Goal: Task Accomplishment & Management: Complete application form

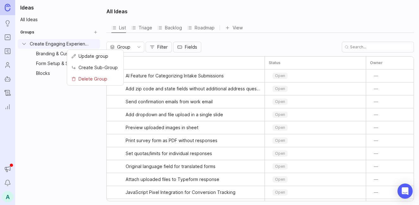
click at [95, 44] on html "Ideas Portal Roadmaps Users Autopilot Changelog Reporting Announcements Notific…" at bounding box center [209, 102] width 419 height 205
click at [88, 67] on span "Create Sub-Group" at bounding box center [97, 67] width 39 height 7
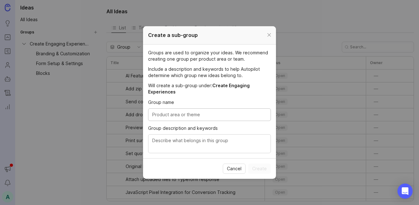
paste input "Multi-Format Engagement"
type input "Multi-Format Engagement"
click at [205, 140] on textarea "Group description and keywords" at bounding box center [209, 144] width 114 height 14
type textarea "TBD"
click at [266, 168] on span "Create" at bounding box center [259, 169] width 15 height 6
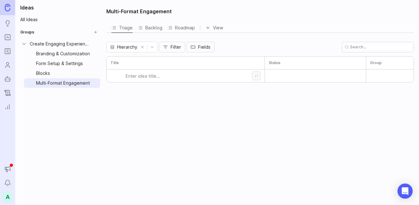
click at [95, 43] on html "Ideas Portal Roadmaps Users Autopilot Changelog Reporting Announcements Notific…" at bounding box center [209, 102] width 419 height 205
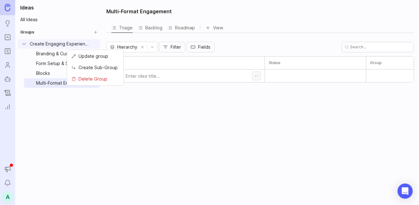
click at [93, 66] on span "Create Sub-Group" at bounding box center [97, 67] width 39 height 7
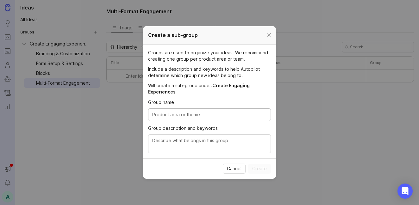
paste input "Logic & Personalization"
type input "Logic & Personalization"
click at [159, 141] on textarea "Group description and keywords" at bounding box center [209, 144] width 114 height 14
paste textarea "LOGIC & PERSONALIZATION Features that dynamically tailor form experiences based…"
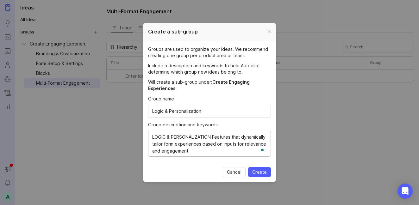
drag, startPoint x: 213, startPoint y: 138, endPoint x: 152, endPoint y: 135, distance: 61.1
click at [152, 135] on textarea "LOGIC & PERSONALIZATION Features that dynamically tailor form experiences based…" at bounding box center [209, 144] width 114 height 21
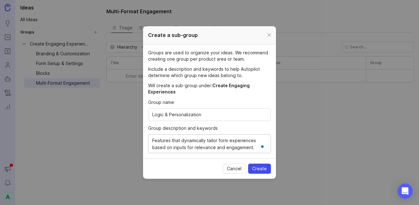
type textarea "Features that dynamically tailor form experiences based on inputs for relevance…"
click at [256, 167] on span "Create" at bounding box center [259, 169] width 15 height 6
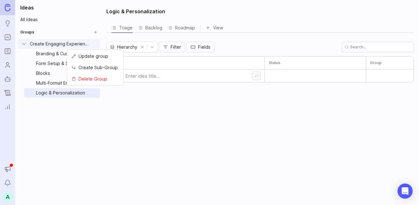
click at [94, 42] on html "Ideas Portal Roadmaps Users Autopilot Changelog Reporting Announcements Notific…" at bounding box center [209, 102] width 419 height 205
click at [94, 66] on span "Create Sub-Group" at bounding box center [97, 67] width 39 height 7
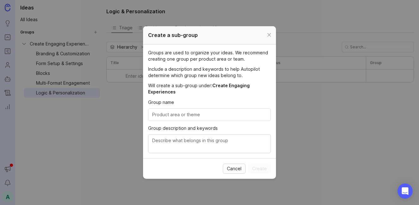
click at [231, 165] on button "Cancel" at bounding box center [234, 169] width 23 height 10
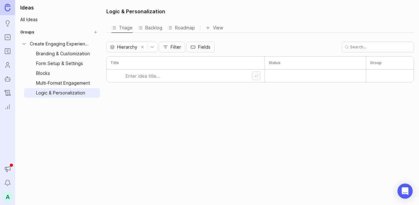
click at [94, 31] on button "Create Group" at bounding box center [95, 32] width 9 height 9
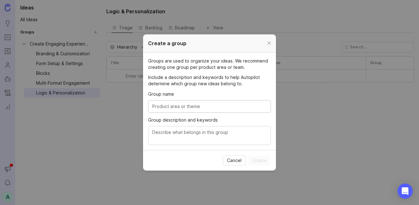
paste input "Reach the Right Audience"
type input "Reach the Right Audience"
click at [214, 133] on textarea "Group description and keywords" at bounding box center [209, 136] width 114 height 14
type textarea "TBD"
click at [266, 158] on span "Create" at bounding box center [259, 160] width 15 height 6
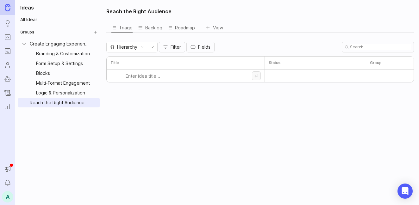
click at [94, 102] on html "Ideas Portal Roadmaps Users Autopilot Changelog Reporting Announcements Notific…" at bounding box center [209, 102] width 419 height 205
click at [93, 125] on span "Create Sub-Group" at bounding box center [97, 126] width 39 height 7
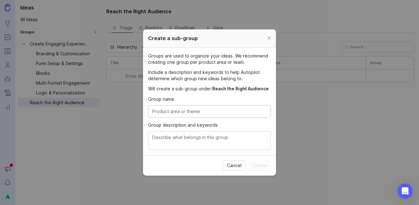
paste input "Embed"
type input "Embed"
click at [185, 140] on textarea "Group description and keywords" at bounding box center [209, 141] width 114 height 14
paste textarea "EMBED Embed your form in various digital mediums"
drag, startPoint x: 169, startPoint y: 139, endPoint x: 146, endPoint y: 139, distance: 23.1
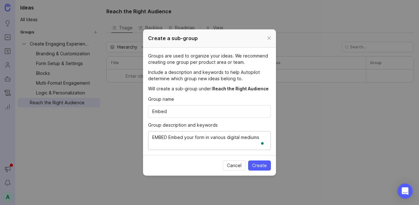
click at [146, 139] on section "Groups are used to organize your ideas. We recommend creating one group per pro…" at bounding box center [209, 101] width 133 height 107
type textarea "Embed your form in various digital mediums"
click at [255, 164] on span "Create" at bounding box center [259, 166] width 15 height 6
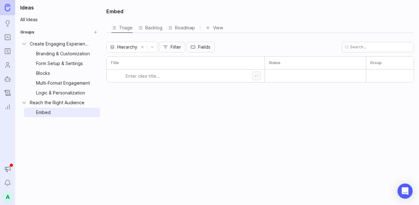
click at [95, 103] on html "Ideas Portal Roadmaps Users Autopilot Changelog Reporting Announcements Notific…" at bounding box center [209, 102] width 419 height 205
click at [93, 127] on span "Create Sub-Group" at bounding box center [97, 126] width 39 height 7
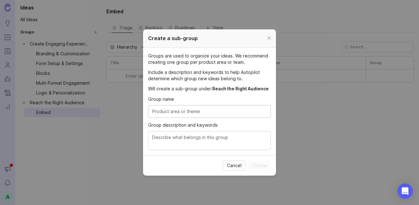
paste input "Share"
type input "Share"
click at [178, 143] on textarea "Group description and keywords" at bounding box center [209, 141] width 114 height 14
paste textarea "SHARE Features that allow creators to reach the right audience through the righ…"
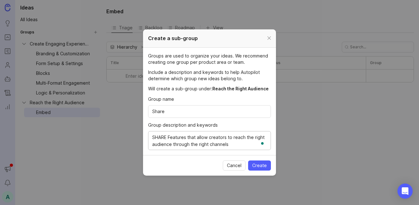
drag, startPoint x: 169, startPoint y: 137, endPoint x: 139, endPoint y: 138, distance: 29.4
click at [139, 138] on div "Create a sub-group Groups are used to organize your ideas. We recommend creatin…" at bounding box center [209, 102] width 419 height 205
type textarea "Features that allow creators to reach the right audience through the right chan…"
click at [257, 167] on span "Create" at bounding box center [259, 166] width 15 height 6
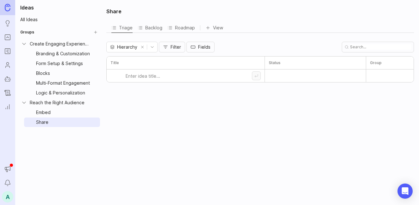
click at [97, 32] on button "Create Group" at bounding box center [95, 32] width 9 height 9
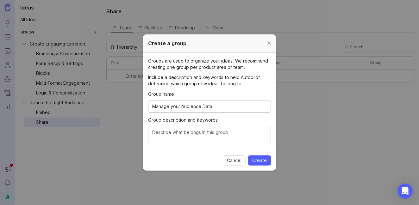
type input "Manage your Audience Data"
click at [170, 126] on div at bounding box center [209, 135] width 123 height 19
type textarea "TBD"
click at [261, 162] on span "Create" at bounding box center [259, 160] width 15 height 6
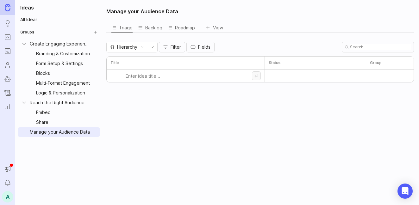
click at [95, 130] on html "Ideas Portal Roadmaps Users Autopilot Changelog Reporting Announcements Notific…" at bounding box center [209, 102] width 419 height 205
click at [92, 155] on span "Create Sub-Group" at bounding box center [97, 155] width 39 height 7
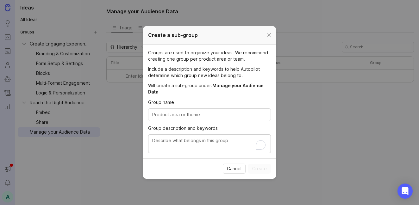
click at [165, 143] on textarea "Group description and keywords" at bounding box center [209, 144] width 114 height 14
paste textarea "DATA MANAGEMENT Features for organizing and managing﻿ respondent data efficient…"
drag, startPoint x: 198, startPoint y: 140, endPoint x: 141, endPoint y: 141, distance: 56.6
click at [141, 141] on div "Create a sub-group Groups are used to organize your ideas. We recommend creatin…" at bounding box center [209, 102] width 419 height 205
type textarea "Features for organizing and managing﻿ respondent data efficiently."
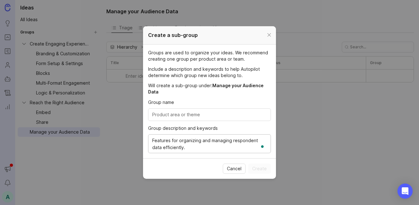
click at [168, 116] on input "Group name" at bounding box center [209, 114] width 114 height 7
paste input "Data Management"
type input "Data Management"
click at [261, 168] on span "Create" at bounding box center [259, 169] width 15 height 6
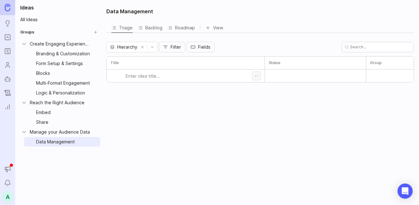
click at [94, 133] on html "Ideas Portal Roadmaps Users Autopilot Changelog Reporting Announcements Notific…" at bounding box center [209, 102] width 419 height 205
click at [91, 160] on div "Create Sub-Group" at bounding box center [95, 156] width 54 height 10
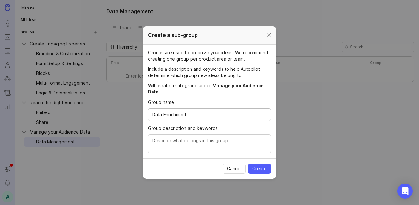
type input "Data Enrichment"
click at [165, 140] on textarea "Group description and keywords" at bounding box center [209, 144] width 114 height 14
type textarea "TBD"
click at [251, 169] on button "Create" at bounding box center [259, 169] width 23 height 10
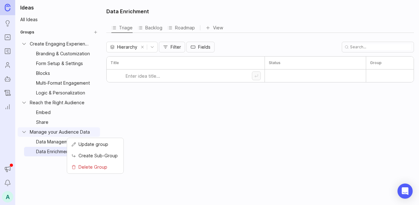
click at [94, 132] on html "Ideas Portal Roadmaps Users Autopilot Changelog Reporting Announcements Notific…" at bounding box center [209, 102] width 419 height 205
click at [92, 156] on span "Create Sub-Group" at bounding box center [97, 155] width 39 height 7
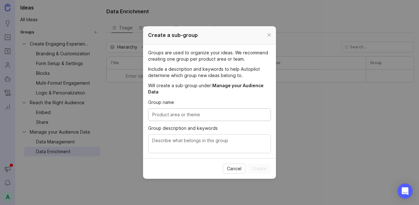
type input "V"
paste input "Contacts Hub"
type input "Contacts Hub"
click at [183, 140] on textarea "Group description and keywords" at bounding box center [209, 144] width 114 height 14
type textarea "TBD"
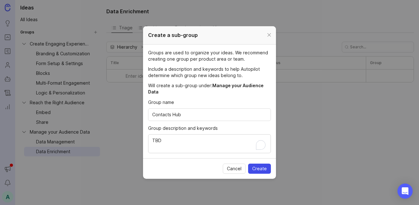
click at [264, 164] on button "Create" at bounding box center [259, 169] width 23 height 10
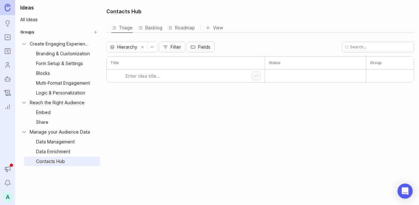
click at [95, 35] on button "Create Group" at bounding box center [95, 32] width 9 height 9
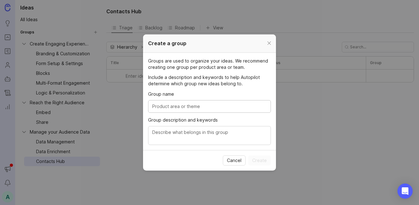
paste input "Engage your Audience"
type input "Engage your Audience"
click at [158, 131] on textarea "Group description and keywords" at bounding box center [209, 136] width 114 height 14
type textarea "TBD"
click at [262, 162] on span "Create" at bounding box center [259, 160] width 15 height 6
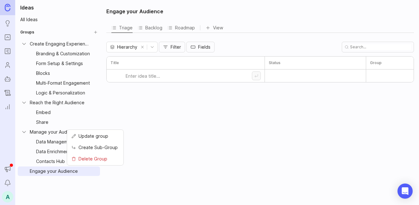
click at [94, 172] on html "Ideas Portal Roadmaps Users Autopilot Changelog Reporting Announcements Notific…" at bounding box center [209, 102] width 419 height 205
click at [105, 145] on span "Create Sub-Group" at bounding box center [97, 147] width 39 height 7
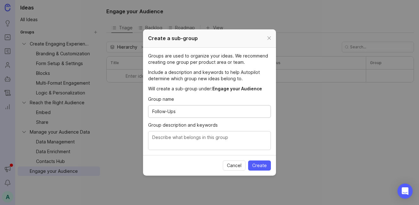
type input "Follow-Ups"
click at [172, 142] on textarea "Group description and keywords" at bounding box center [209, 141] width 114 height 14
paste textarea "FOLLOW-UPS Automated communic﻿ations both to internal teams and external respon…"
drag, startPoint x: 183, startPoint y: 138, endPoint x: 123, endPoint y: 139, distance: 59.8
click at [123, 139] on div "Create a sub-group Groups are used to organize your ideas. We recommend creatin…" at bounding box center [209, 102] width 419 height 205
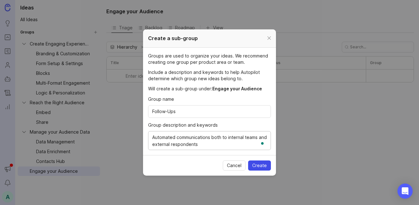
type textarea "Automated communic﻿ations both to internal teams and external respondents"
click at [261, 164] on span "Create" at bounding box center [259, 166] width 15 height 6
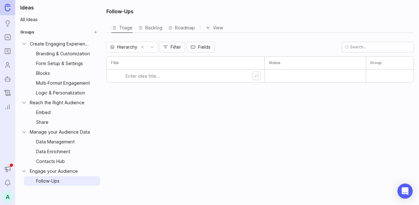
click at [98, 33] on button "Create Group" at bounding box center [95, 32] width 9 height 9
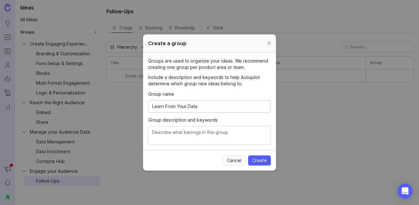
type input "Learn From Your Data"
click at [222, 137] on textarea "Group description and keywords" at bounding box center [209, 136] width 114 height 14
type textarea "TBD"
click at [260, 159] on span "Create" at bounding box center [259, 160] width 15 height 6
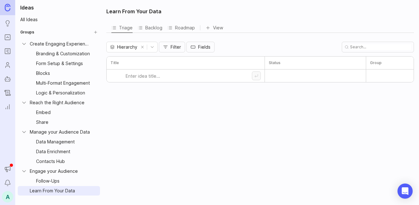
click at [94, 191] on html "Ideas Portal Roadmaps Users Autopilot Changelog Reporting Announcements Notific…" at bounding box center [209, 102] width 419 height 205
click at [100, 167] on span "Create Sub-Group" at bounding box center [97, 167] width 39 height 7
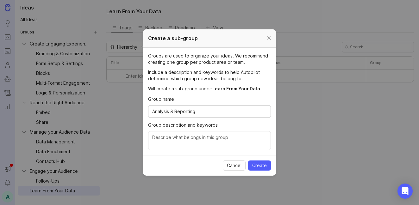
type input "Analysis & Reporting"
click at [173, 134] on textarea "Group description and keywords" at bounding box center [209, 141] width 114 height 14
paste textarea "ANALYSIS & REPORTING Features for summarizing, analyzing, and sharing response …"
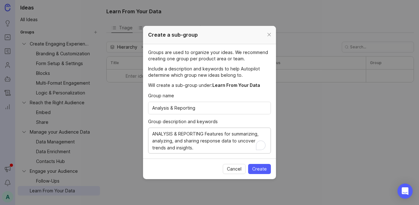
drag, startPoint x: 205, startPoint y: 134, endPoint x: 151, endPoint y: 135, distance: 54.4
click at [151, 135] on div "ANALYSIS & REPORTING Features for summarizing, analyzing, and sharing response …" at bounding box center [209, 141] width 123 height 26
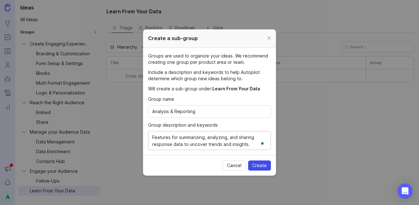
type textarea "Features for summarizing, analyzing, and sharing response data to uncover trend…"
click at [253, 166] on span "Create" at bounding box center [259, 166] width 15 height 6
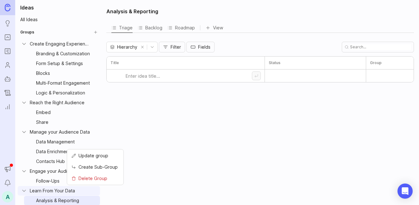
click at [91, 190] on html "Ideas Portal Roadmaps Users Autopilot Changelog Reporting Announcements Notific…" at bounding box center [209, 102] width 419 height 205
click at [93, 169] on span "Create Sub-Group" at bounding box center [97, 167] width 39 height 7
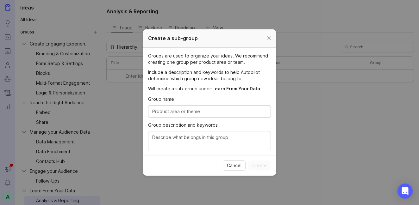
paste input "Data Management"
type input "Data Management"
click at [217, 140] on textarea "Group description and keywords" at bounding box center [209, 141] width 114 height 14
type textarea "TBD"
click at [261, 167] on span "Create" at bounding box center [259, 166] width 15 height 6
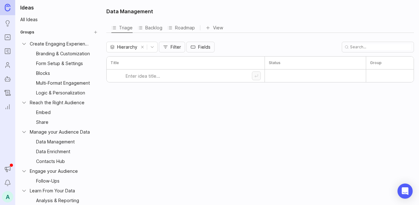
click at [26, 190] on icon "Collapse Learn From Your Data" at bounding box center [24, 191] width 6 height 6
click at [26, 190] on icon "Expand Learn From Your Data" at bounding box center [24, 191] width 6 height 6
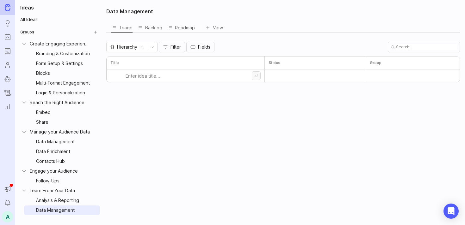
click at [92, 190] on html "Ideas Portal Roadmaps Users Autopilot Changelog Reporting Announcements Notific…" at bounding box center [232, 112] width 465 height 225
click at [97, 166] on span "Create Sub-Group" at bounding box center [97, 167] width 39 height 7
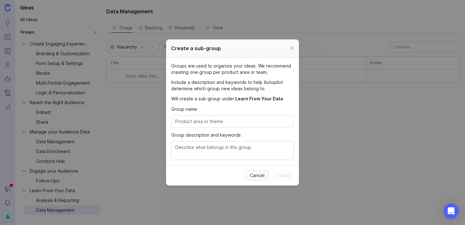
click at [254, 173] on span "Cancel" at bounding box center [257, 176] width 15 height 6
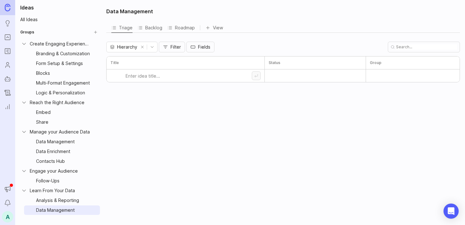
click at [97, 34] on button "Create Group" at bounding box center [95, 32] width 9 height 9
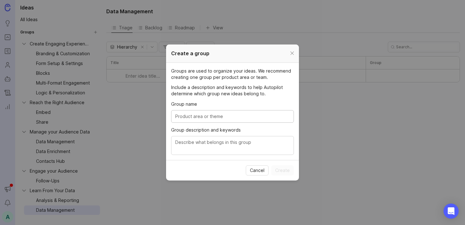
paste input "Take Action with Your Data"
type input "Take Action with Your Data"
click at [231, 149] on textarea "Group description and keywords" at bounding box center [232, 146] width 114 height 14
type textarea "TBD"
click at [279, 169] on span "Create" at bounding box center [282, 171] width 15 height 6
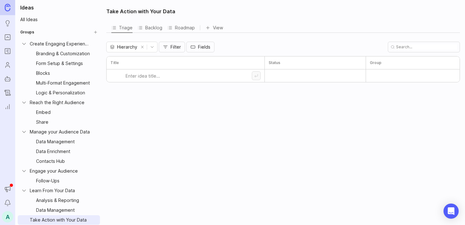
click at [93, 205] on html "Ideas Portal Roadmaps Users Autopilot Changelog Reporting Announcements Notific…" at bounding box center [232, 112] width 465 height 225
click at [104, 195] on span "Create Sub-Group" at bounding box center [97, 196] width 39 height 7
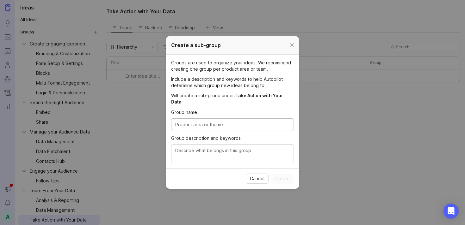
paste input "Integrations"
type input "Integrations"
click at [222, 149] on textarea "Group description and keywords" at bounding box center [232, 154] width 114 height 14
paste textarea "INTEGRATIONS Pre-built connections that sync form data with other tools and pla…"
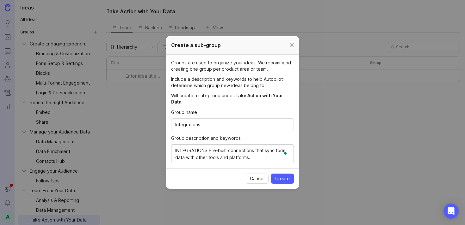
drag, startPoint x: 209, startPoint y: 147, endPoint x: 163, endPoint y: 147, distance: 46.5
click at [163, 147] on div "Create a sub-group Groups are used to organize your ideas. We recommend creatin…" at bounding box center [232, 112] width 465 height 225
type textarea "Pre-built connections that sync form data with other tools and platforms."
click at [283, 176] on span "Create" at bounding box center [282, 179] width 15 height 6
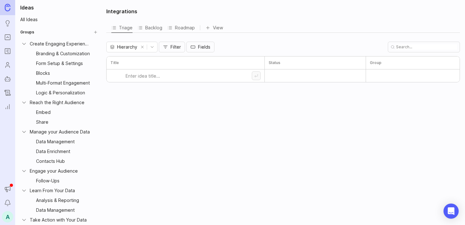
click at [95, 205] on html "Ideas Portal Roadmaps Users Autopilot Changelog Reporting Announcements Notific…" at bounding box center [232, 112] width 465 height 225
click at [102, 196] on span "Create Sub-Group" at bounding box center [97, 196] width 39 height 7
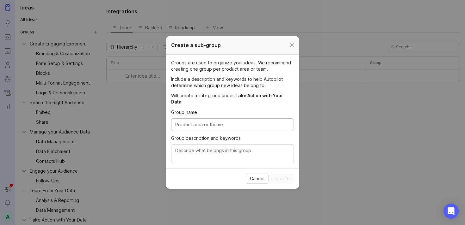
paste input "Developer Tools"
type input "Developer Tools"
click at [206, 152] on textarea "Group description and keywords" at bounding box center [232, 154] width 114 height 14
type textarea "TBD"
click at [279, 174] on button "Create" at bounding box center [282, 179] width 23 height 10
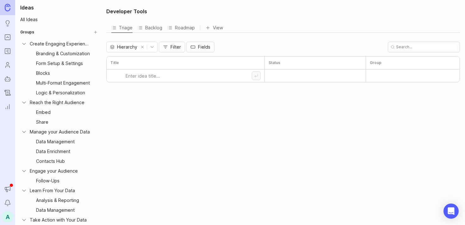
click at [25, 205] on icon "Collapse Take Action with Your Data" at bounding box center [23, 221] width 3 height 2
click at [25, 205] on icon "Expand Take Action with Your Data" at bounding box center [24, 220] width 6 height 6
click at [25, 191] on icon "Collapse Learn From Your Data" at bounding box center [24, 191] width 6 height 6
click at [24, 170] on icon "Collapse Engage your Audience" at bounding box center [24, 171] width 6 height 6
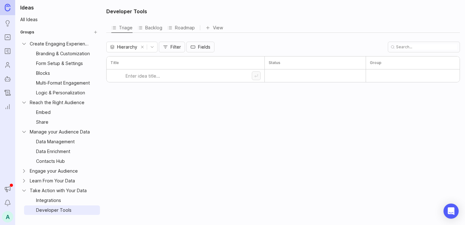
click at [25, 134] on icon "Collapse Manage your Audience Data" at bounding box center [24, 132] width 6 height 6
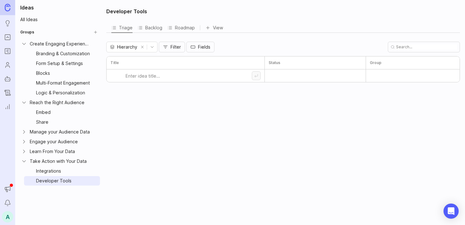
click at [24, 101] on icon "Collapse Reach the Right Audience" at bounding box center [24, 103] width 6 height 6
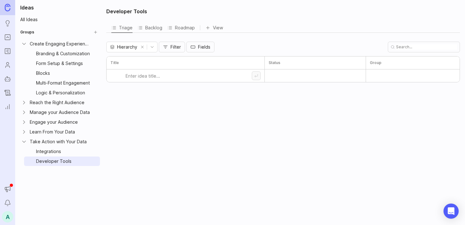
click at [25, 45] on icon "Collapse Create Engaging Experiences" at bounding box center [24, 44] width 6 height 6
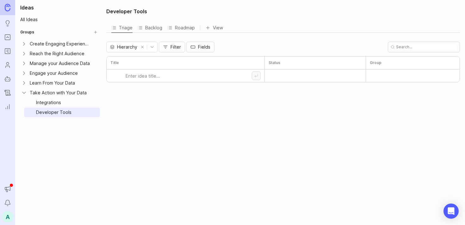
click at [89, 112] on div "Developer Tools" at bounding box center [63, 112] width 55 height 7
click at [94, 112] on html "Ideas Portal Roadmaps Users Autopilot Changelog Reporting Announcements Notific…" at bounding box center [232, 112] width 465 height 225
click at [95, 124] on span "Update group" at bounding box center [93, 124] width 30 height 7
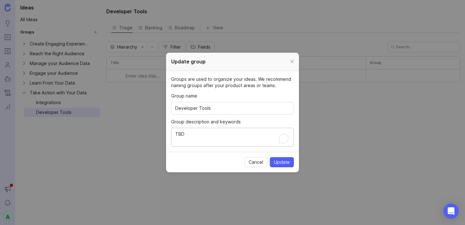
drag, startPoint x: 187, startPoint y: 136, endPoint x: 156, endPoint y: 136, distance: 31.0
click at [156, 136] on div "Update group Groups are used to organize your ideas. We recommend naming groups…" at bounding box center [232, 112] width 465 height 225
paste textarea "DEVELOPER TOOLS Features that support developer actions and workflows."
drag, startPoint x: 218, startPoint y: 133, endPoint x: 169, endPoint y: 133, distance: 48.4
click at [169, 133] on section "Groups are used to organize your ideas. We recommend naming groups after your p…" at bounding box center [232, 111] width 133 height 81
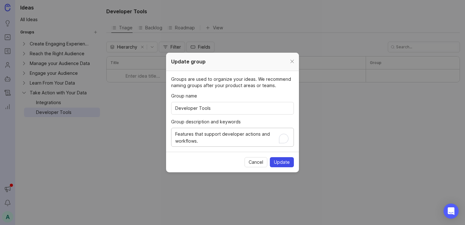
type textarea "Features that support developer actions and workflows."
click at [276, 164] on span "Update" at bounding box center [282, 162] width 16 height 6
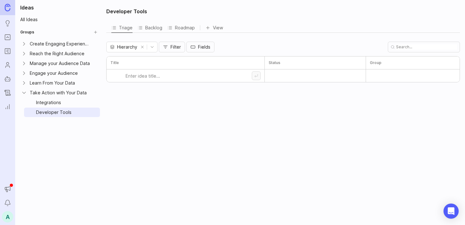
click at [95, 34] on button "Create Group" at bounding box center [95, 32] width 9 height 9
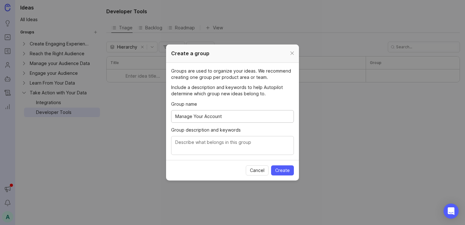
type input "Manage Your Account"
click at [192, 143] on textarea "Group description and keywords" at bounding box center [232, 146] width 114 height 14
type textarea "TBD"
click at [290, 171] on button "Create" at bounding box center [282, 171] width 23 height 10
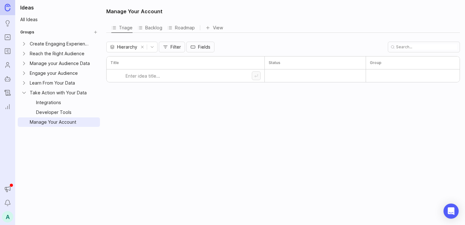
click at [93, 121] on html "Ideas Portal Roadmaps Users Autopilot Changelog Reporting Announcements Notific…" at bounding box center [232, 112] width 465 height 225
click at [95, 147] on span "Create Sub-Group" at bounding box center [97, 146] width 39 height 7
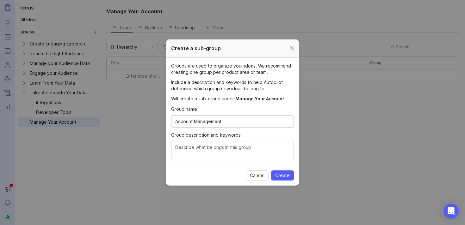
type input "Account Management"
click at [203, 144] on textarea "Group description and keywords" at bounding box center [232, 151] width 114 height 14
paste textarea "ACCOUNT MANAGEMENT Features that allow users to control and monitor overall acc…"
drag, startPoint x: 232, startPoint y: 148, endPoint x: 162, endPoint y: 148, distance: 70.2
click at [162, 148] on div "Create a sub-group Groups are used to organize your ideas. We recommend creatin…" at bounding box center [232, 112] width 465 height 225
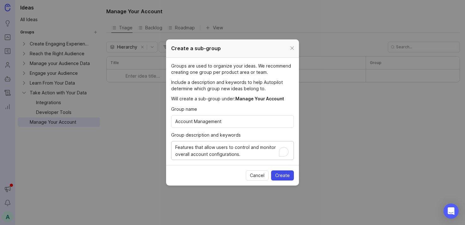
type textarea "Features that allow users to control and monitor overall account configurations."
click at [280, 174] on span "Create" at bounding box center [282, 176] width 15 height 6
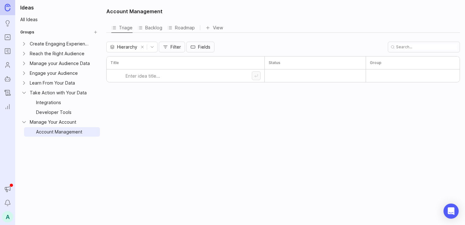
click at [93, 121] on html "Ideas Portal Roadmaps Users Autopilot Changelog Reporting Announcements Notific…" at bounding box center [232, 112] width 465 height 225
click at [92, 145] on span "Create Sub-Group" at bounding box center [97, 146] width 39 height 7
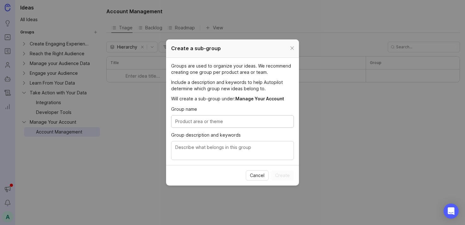
paste input "Security & Privacy"
type input "Security & Privacy"
click at [219, 143] on div at bounding box center [232, 150] width 123 height 19
paste textarea "SECURITY & PRIVACY Features that allow users to protect their data, ensure safe…"
type textarea "SECURITY & PRIVACY Features that allow users to protect their data, ensure safe…"
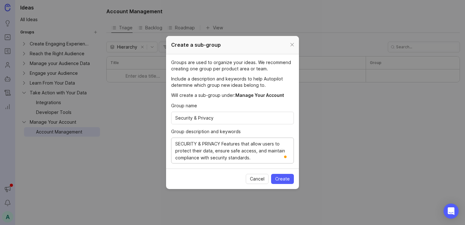
drag, startPoint x: 223, startPoint y: 144, endPoint x: 157, endPoint y: 144, distance: 65.1
click at [157, 144] on div "Create a sub-group Groups are used to organize your ideas. We recommend creatin…" at bounding box center [232, 112] width 465 height 225
type textarea "Features that allow users to protect their data, ensure safe access, and mainta…"
click at [277, 180] on span "Create" at bounding box center [282, 179] width 15 height 6
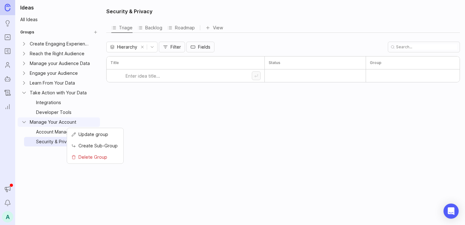
click at [91, 121] on html "Ideas Portal Roadmaps Users Autopilot Changelog Reporting Announcements Notific…" at bounding box center [232, 112] width 465 height 225
click at [89, 147] on span "Create Sub-Group" at bounding box center [97, 146] width 39 height 7
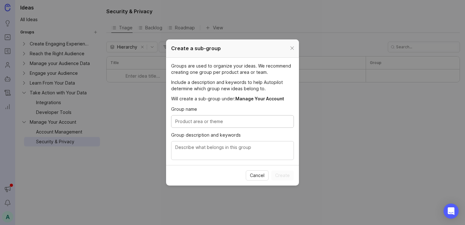
paste input "Plans & Billing"
type input "Plans & Billing"
click at [220, 148] on textarea "Group description and keywords" at bounding box center [232, 151] width 114 height 14
paste textarea "PLANS & BILLING Capabilities that allow users to subscribe, pay for, and manage…"
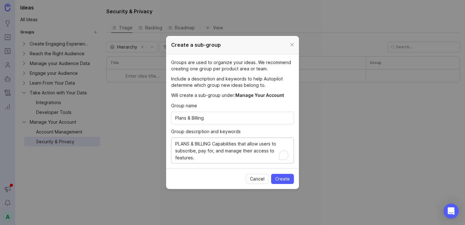
drag, startPoint x: 214, startPoint y: 143, endPoint x: 159, endPoint y: 143, distance: 55.0
click at [159, 143] on div "Create a sub-group Groups are used to organize your ideas. We recommend creatin…" at bounding box center [232, 112] width 465 height 225
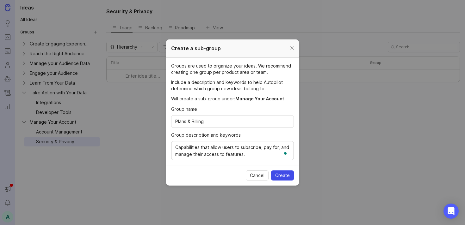
type textarea "Capabilities that allow users to subscribe, pay for, and manage their access to…"
click at [277, 174] on span "Create" at bounding box center [282, 176] width 15 height 6
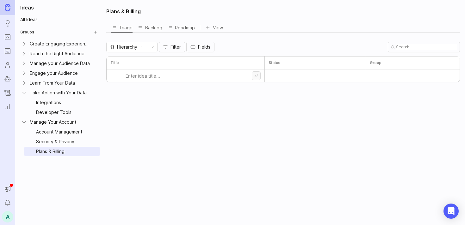
click at [24, 123] on icon "Collapse Manage Your Account" at bounding box center [24, 122] width 6 height 6
click at [23, 93] on icon "Collapse Take Action with Your Data" at bounding box center [24, 93] width 6 height 6
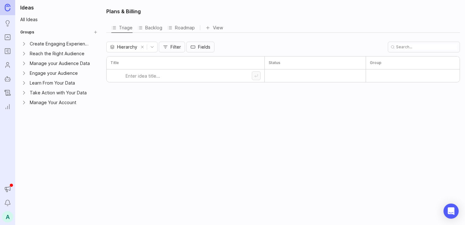
click at [26, 44] on icon "Expand Create Engaging Experiences" at bounding box center [24, 44] width 6 height 6
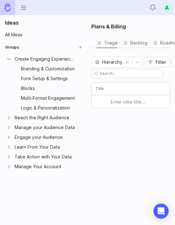
click at [10, 120] on icon "Expand Reach the Right Audience" at bounding box center [9, 118] width 6 height 6
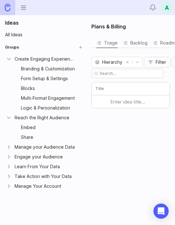
click at [10, 60] on icon "Collapse Create Engaging Experiences" at bounding box center [9, 59] width 6 height 6
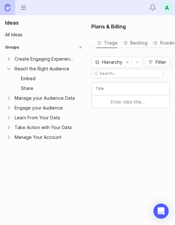
click at [9, 70] on icon "Collapse Reach the Right Audience" at bounding box center [9, 69] width 6 height 6
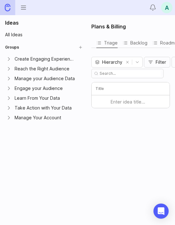
click at [9, 78] on icon "Expand Manage your Audience Data" at bounding box center [9, 78] width 2 height 3
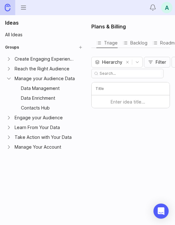
click at [9, 79] on icon "Collapse Manage your Audience Data" at bounding box center [9, 79] width 6 height 6
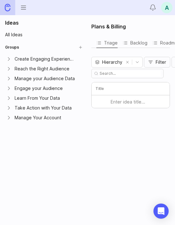
click at [9, 91] on icon "Expand Engage your Audience" at bounding box center [9, 88] width 6 height 6
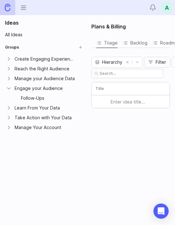
click at [9, 89] on icon "Collapse Engage your Audience" at bounding box center [9, 88] width 6 height 6
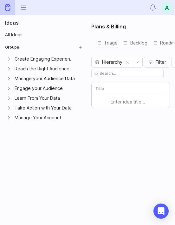
click at [9, 96] on icon "Expand Learn From Your Data" at bounding box center [9, 98] width 6 height 6
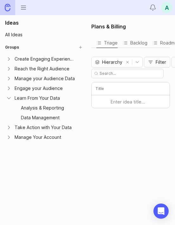
click at [10, 98] on icon "Collapse Learn From Your Data" at bounding box center [8, 99] width 3 height 2
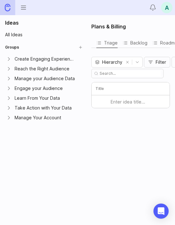
click at [9, 107] on icon "Expand Take Action with Your Data" at bounding box center [9, 108] width 2 height 3
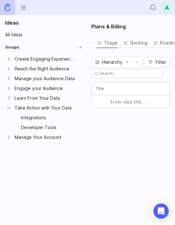
click at [9, 108] on icon "Collapse Take Action with Your Data" at bounding box center [9, 108] width 6 height 6
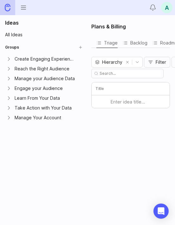
click at [8, 120] on icon "Expand Manage Your Account" at bounding box center [9, 118] width 6 height 6
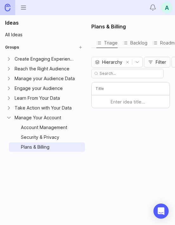
click at [8, 118] on icon "Collapse Manage Your Account" at bounding box center [8, 118] width 3 height 2
